Goal: Book appointment/travel/reservation

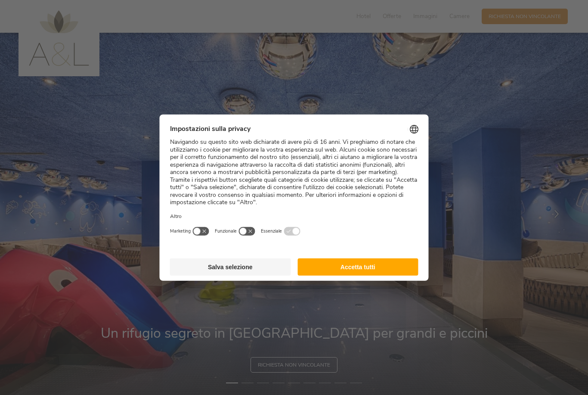
click at [391, 258] on button "Accetta tutti" at bounding box center [357, 266] width 121 height 17
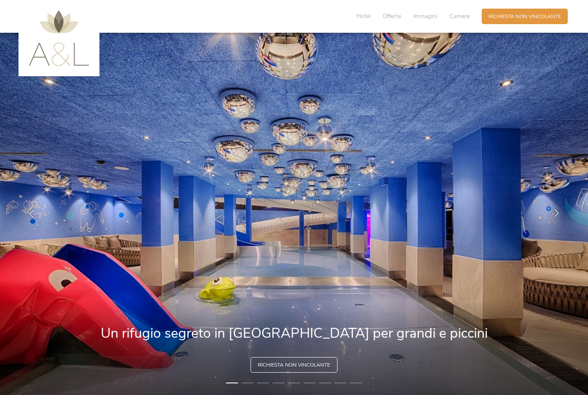
click at [549, 224] on div at bounding box center [557, 214] width 22 height 22
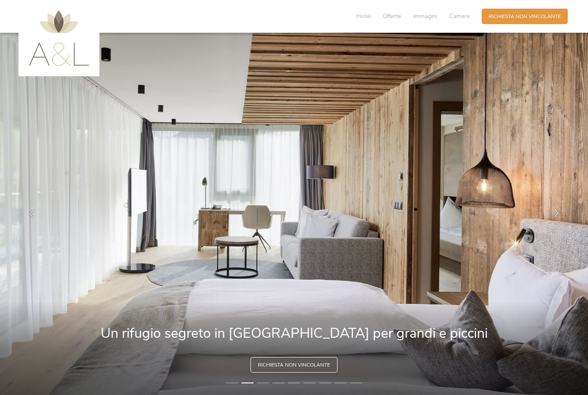
click at [552, 221] on div at bounding box center [557, 214] width 22 height 22
click at [552, 224] on div at bounding box center [557, 214] width 22 height 22
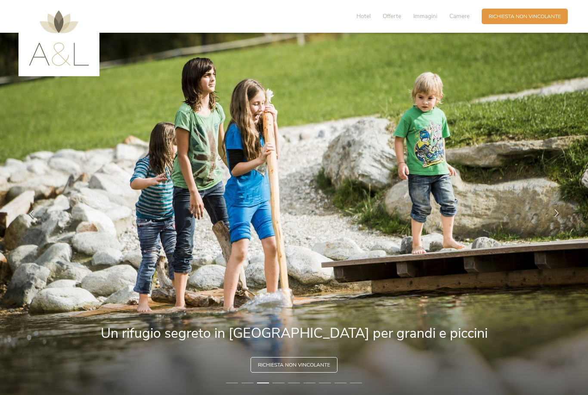
click at [554, 216] on icon at bounding box center [557, 213] width 8 height 8
click at [555, 216] on icon at bounding box center [557, 213] width 8 height 8
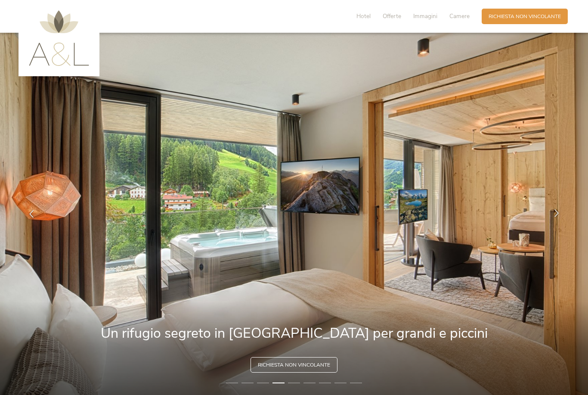
click at [554, 216] on icon at bounding box center [557, 213] width 8 height 8
click at [555, 216] on icon at bounding box center [557, 213] width 8 height 8
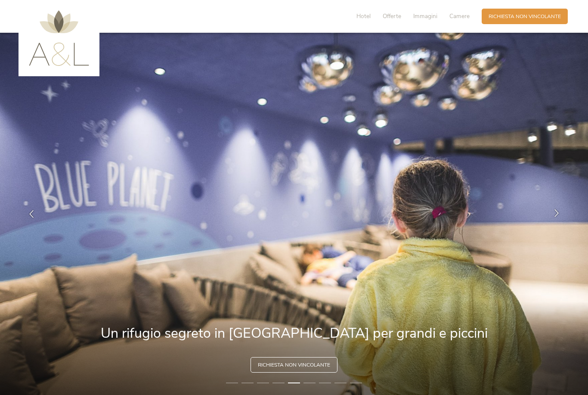
click at [558, 216] on icon at bounding box center [557, 213] width 8 height 8
click at [555, 216] on icon at bounding box center [557, 213] width 8 height 8
click at [559, 224] on div at bounding box center [557, 214] width 22 height 22
click at [554, 216] on icon at bounding box center [557, 213] width 8 height 8
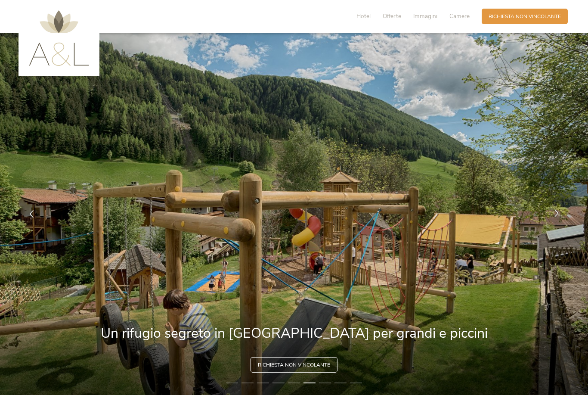
click at [553, 216] on icon at bounding box center [557, 213] width 8 height 8
click at [555, 216] on icon at bounding box center [557, 213] width 8 height 8
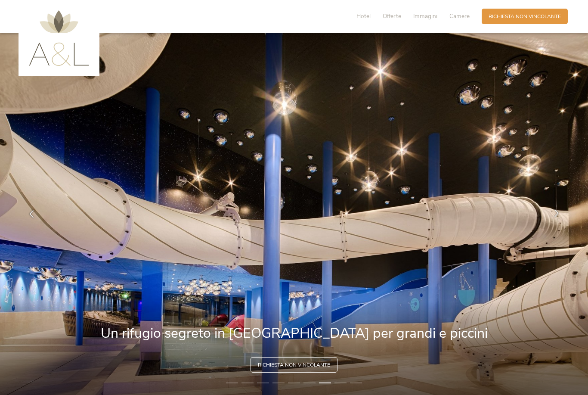
click at [554, 216] on icon at bounding box center [557, 213] width 8 height 8
click at [558, 216] on icon at bounding box center [557, 213] width 8 height 8
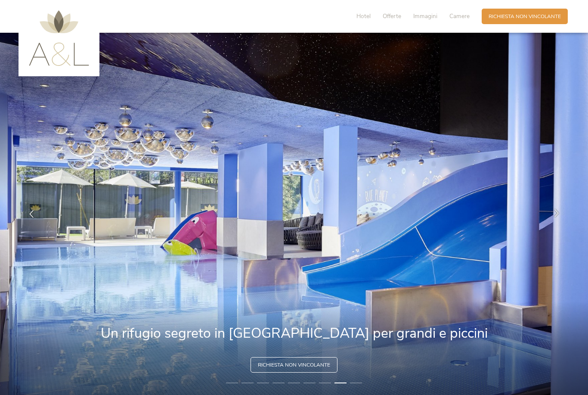
click at [559, 216] on icon at bounding box center [557, 213] width 8 height 8
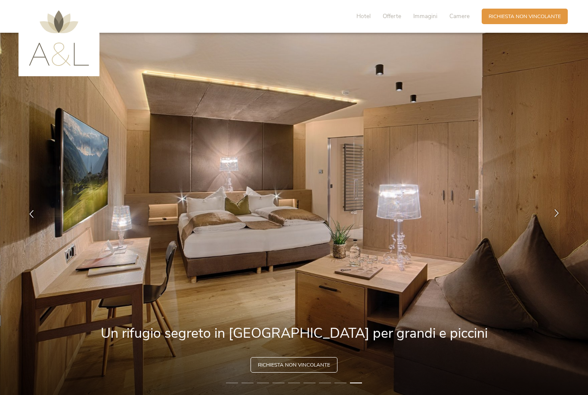
click at [556, 216] on icon at bounding box center [557, 213] width 8 height 8
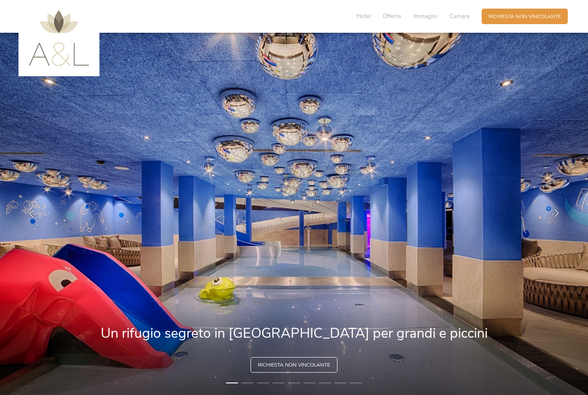
click at [558, 216] on icon at bounding box center [557, 213] width 8 height 8
click at [558, 224] on div at bounding box center [557, 214] width 22 height 22
click at [557, 224] on div at bounding box center [557, 214] width 22 height 22
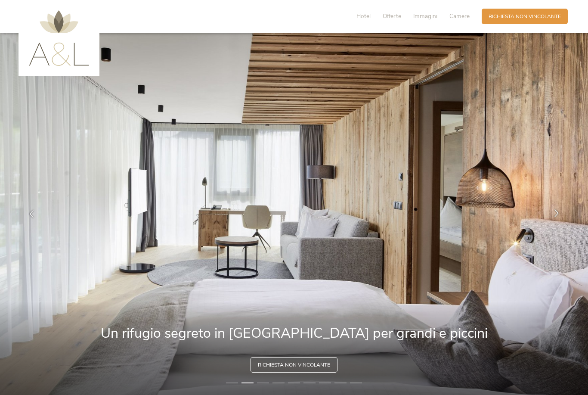
click at [556, 224] on div at bounding box center [557, 214] width 22 height 22
click at [556, 216] on icon at bounding box center [557, 213] width 8 height 8
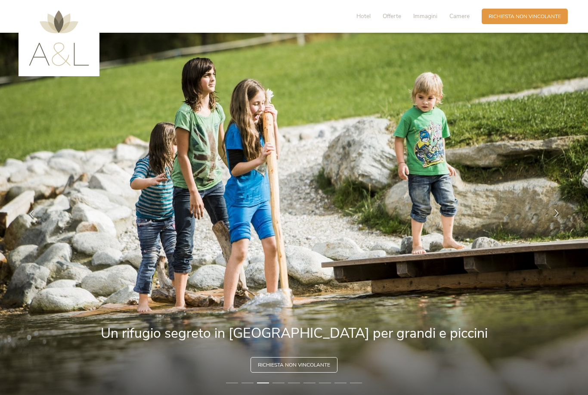
click at [556, 216] on icon at bounding box center [557, 213] width 8 height 8
click at [557, 216] on icon at bounding box center [557, 213] width 8 height 8
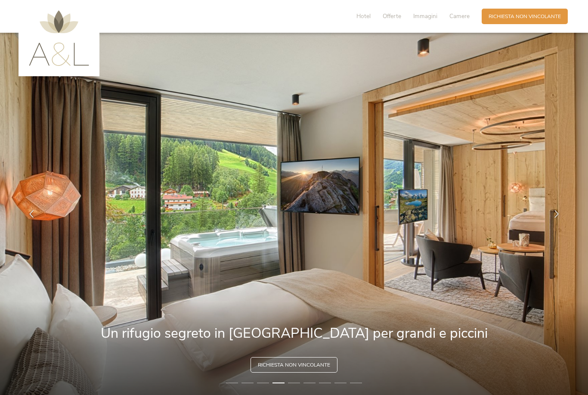
click at [64, 27] on img at bounding box center [59, 38] width 60 height 56
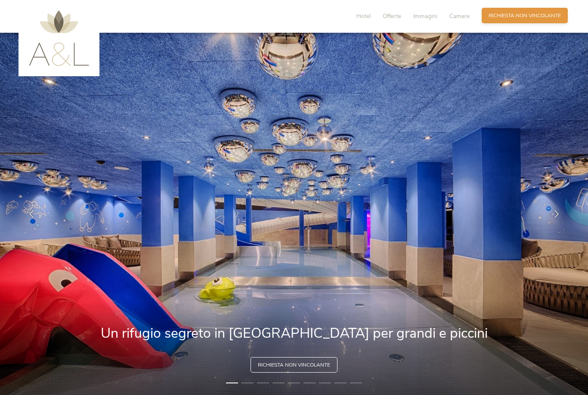
click at [548, 16] on span "Richiesta non vincolante" at bounding box center [524, 15] width 72 height 7
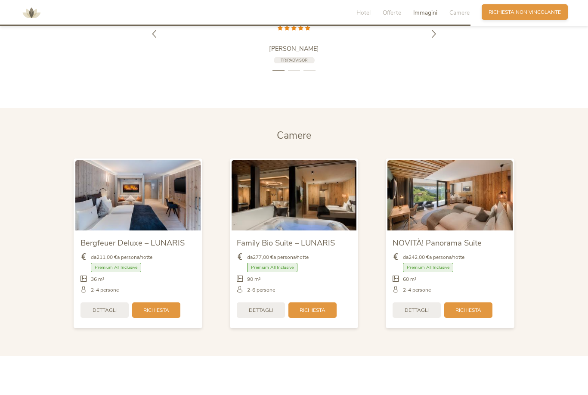
scroll to position [1678, 0]
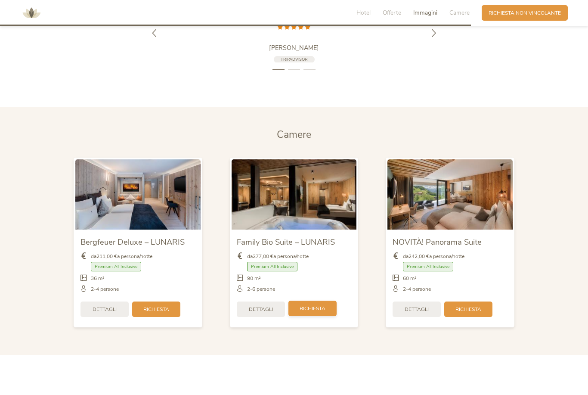
click at [322, 312] on span "Richiesta" at bounding box center [313, 308] width 26 height 7
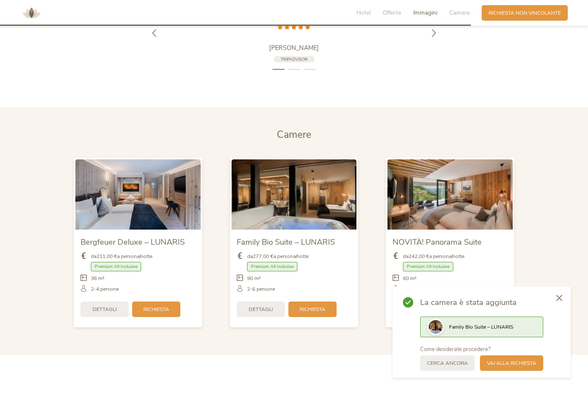
click at [334, 229] on img at bounding box center [294, 194] width 125 height 70
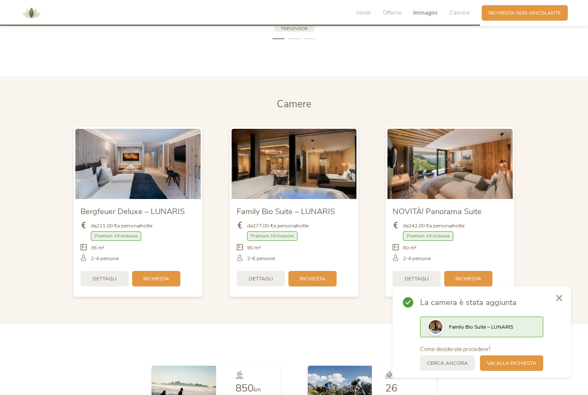
scroll to position [1709, 0]
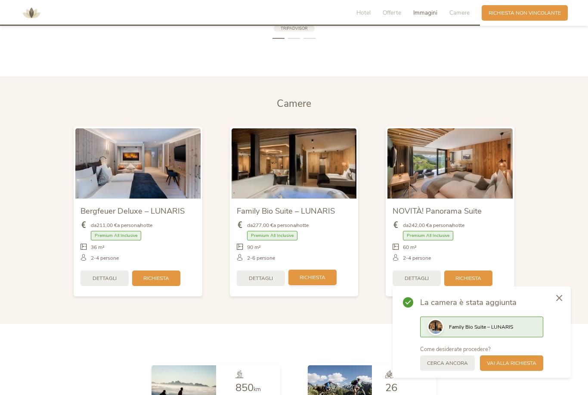
click at [324, 281] on span "Richiesta" at bounding box center [313, 277] width 26 height 7
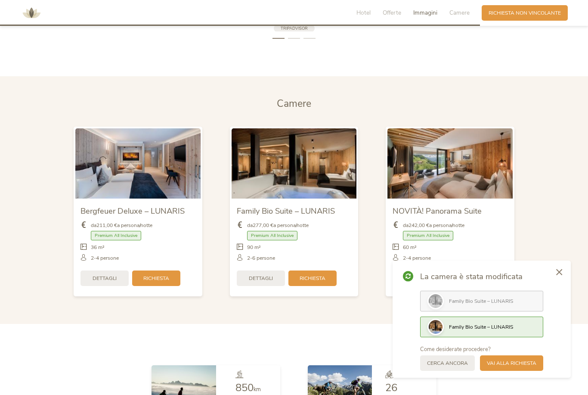
click at [561, 192] on section "Camere Camere Bergfeuer Deluxe – LUNARIS da 211,00 € a persona/notte Premium Al…" at bounding box center [294, 199] width 588 height 247
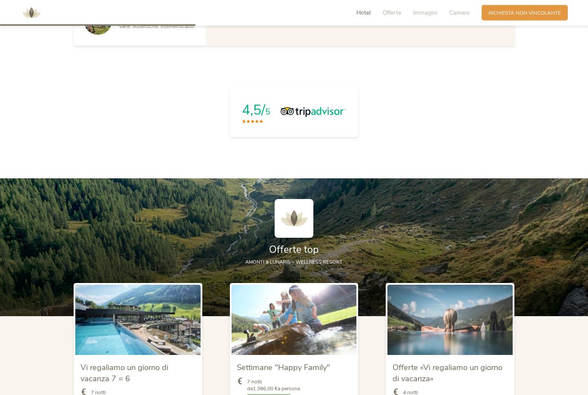
scroll to position [703, 0]
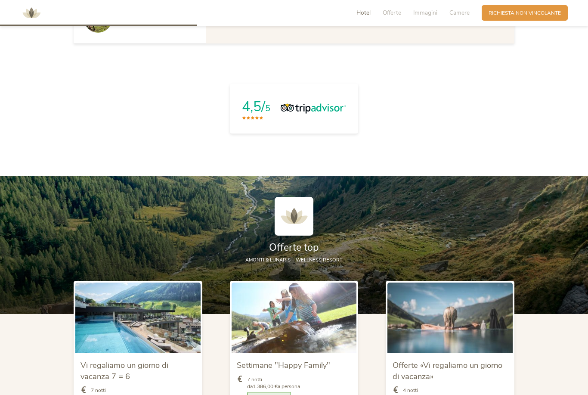
click at [321, 115] on img at bounding box center [314, 108] width 66 height 13
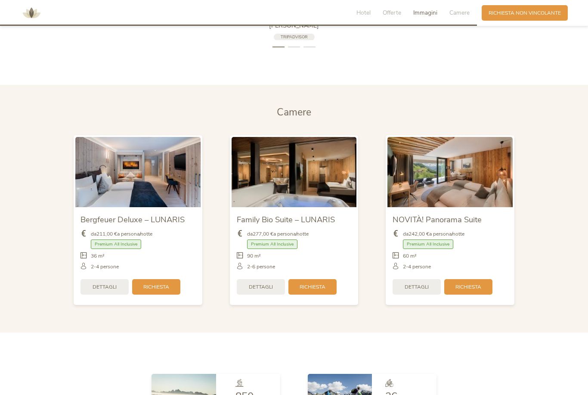
scroll to position [1703, 0]
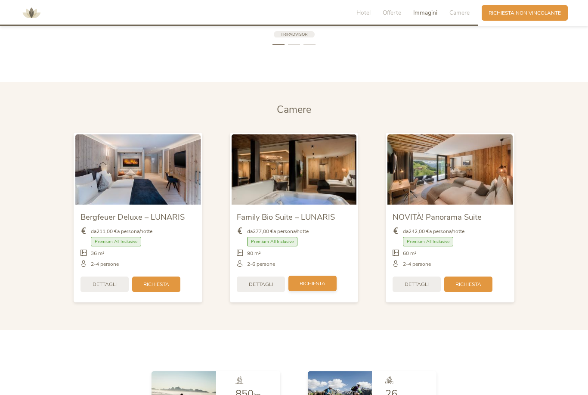
click at [322, 287] on span "Richiesta" at bounding box center [313, 283] width 26 height 7
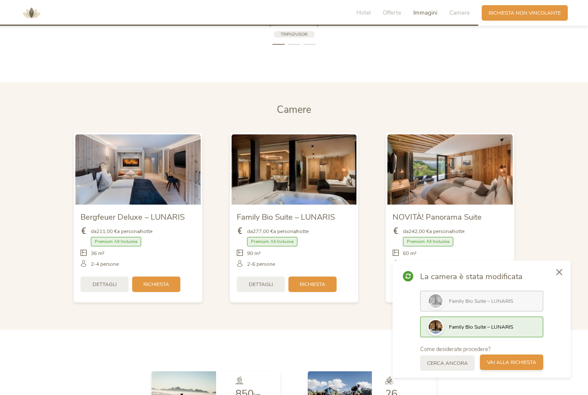
click at [528, 366] on span "Vai alla richiesta" at bounding box center [511, 361] width 49 height 7
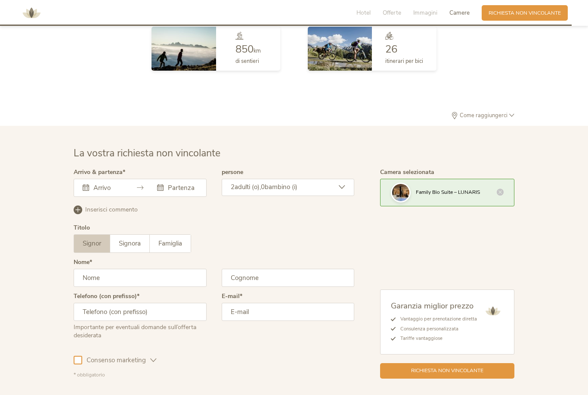
scroll to position [2095, 0]
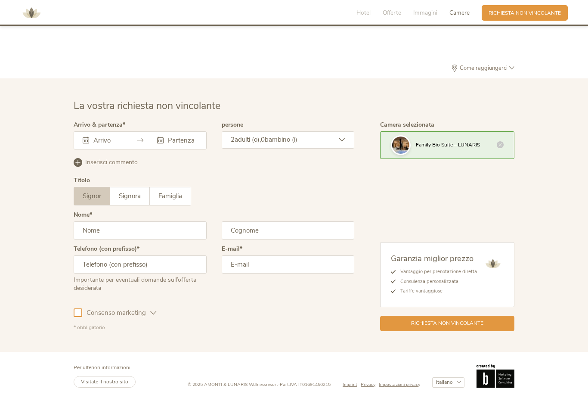
click at [104, 149] on div "[DATE] Lun Mar Mer Gio Ven Sab Dom 28 29 30 31 1 2 3 4 5 6 7 8 9 10 11 12 13 14…" at bounding box center [140, 140] width 133 height 18
click at [179, 149] on div "[DATE] Lun Mar Mer Gio Ven Sab Dom 28 29 30 31 1 2 3 4 5 6 7 8 9 10 11 12 13 14…" at bounding box center [140, 140] width 133 height 18
click at [105, 152] on div "Arrivo & partenza Questo campo non può essere lasciato vuoto. [DATE] Lun Mar Me…" at bounding box center [140, 139] width 133 height 34
click at [105, 145] on input "text" at bounding box center [106, 140] width 31 height 9
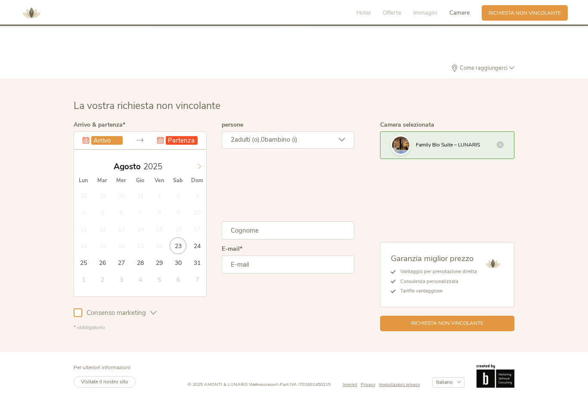
click at [195, 170] on span at bounding box center [199, 164] width 15 height 12
click at [199, 170] on span at bounding box center [199, 164] width 15 height 12
click at [193, 170] on span at bounding box center [199, 164] width 15 height 12
type input "[DATE]"
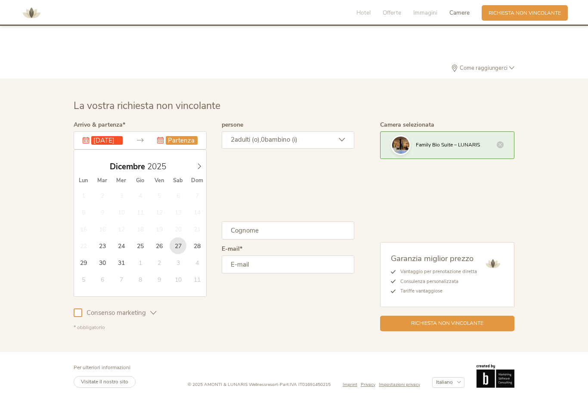
type input "[DATE]"
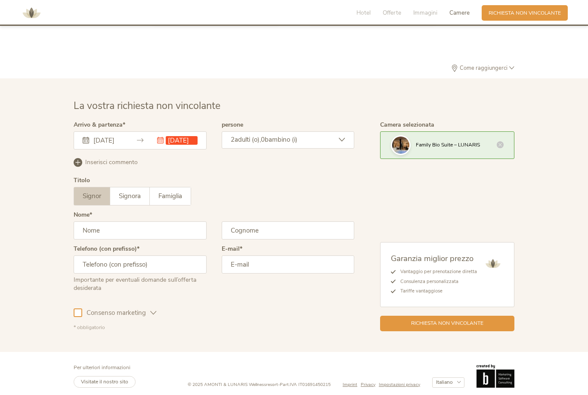
click at [306, 148] on div "2 adulti (o), 0 bambino (i)" at bounding box center [288, 139] width 133 height 17
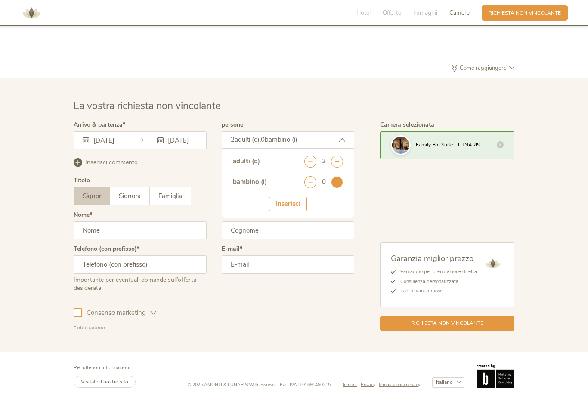
click at [342, 188] on icon at bounding box center [337, 182] width 12 height 12
click at [337, 188] on icon at bounding box center [337, 182] width 12 height 12
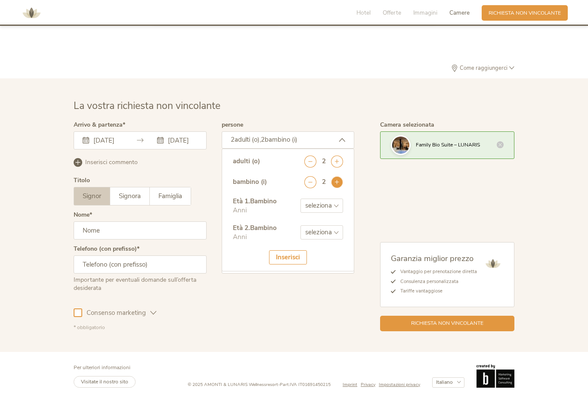
click at [340, 188] on icon at bounding box center [337, 182] width 12 height 12
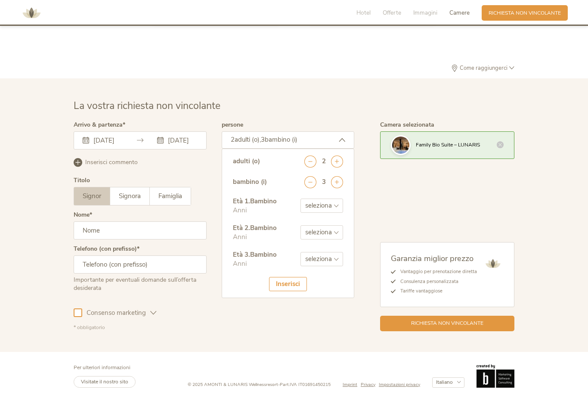
click at [326, 213] on select "seleziona 0 1 2 3 4 5 6 7 8 9 10 11 12 13 14 15 16 17" at bounding box center [321, 205] width 43 height 14
select select "13"
click at [333, 239] on select "seleziona 0 1 2 3 4 5 6 7 8 9 10 11 12 13 14 15 16 17" at bounding box center [321, 232] width 43 height 14
click at [335, 239] on select "seleziona 0 1 2 3 4 5 6 7 8 9 10 11 12 13 14 15 16 17" at bounding box center [321, 232] width 43 height 14
select select "13"
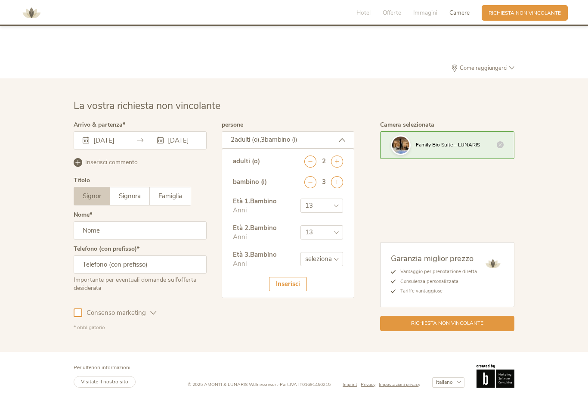
click at [330, 266] on select "seleziona 0 1 2 3 4 5 6 7 8 9 10 11 12 13 14 15 16 17" at bounding box center [321, 259] width 43 height 14
select select "15"
click at [295, 291] on div "Inserisci" at bounding box center [288, 284] width 38 height 14
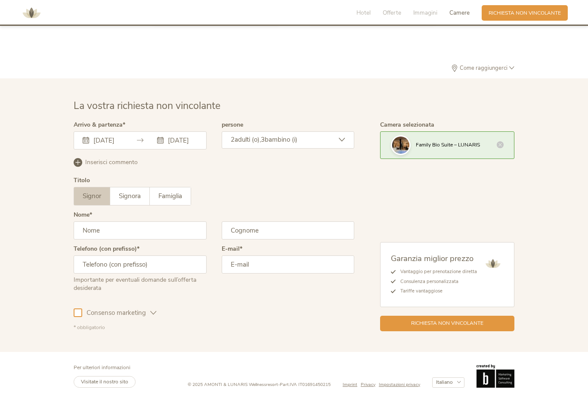
click at [91, 239] on input "text" at bounding box center [140, 230] width 133 height 18
type input "[PERSON_NAME]"
type input "3477185340"
type input "g"
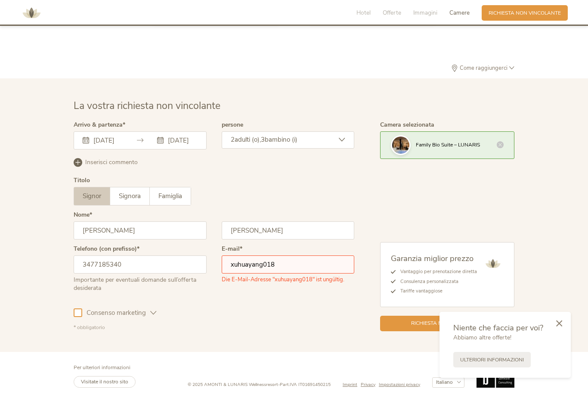
click at [306, 273] on input "xuhuayang018" at bounding box center [288, 264] width 133 height 18
type input "[EMAIL_ADDRESS][DOMAIN_NAME]"
click at [556, 335] on div at bounding box center [558, 323] width 23 height 24
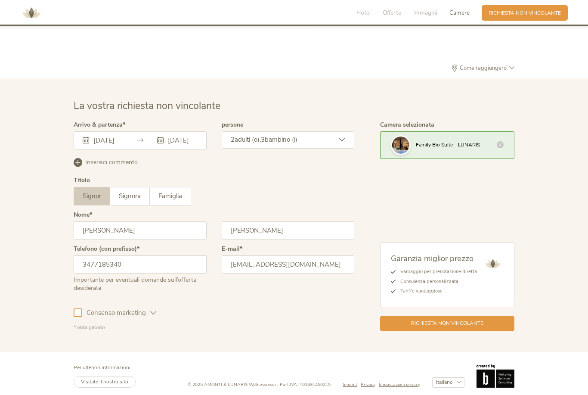
click at [555, 351] on div "La vostra richiesta non vincolante Arrivo & partenza [DATE] [DATE] [DATE] Lun M…" at bounding box center [294, 214] width 588 height 273
click at [71, 331] on div "La vostra richiesta non vincolante Arrivo & partenza [DATE] [DATE] [DATE] Lun M…" at bounding box center [294, 215] width 454 height 232
click at [83, 317] on span "Consenso marketing" at bounding box center [116, 312] width 68 height 9
click at [477, 326] on span "Richiesta non vincolante" at bounding box center [447, 321] width 72 height 7
